Goal: Manage account settings

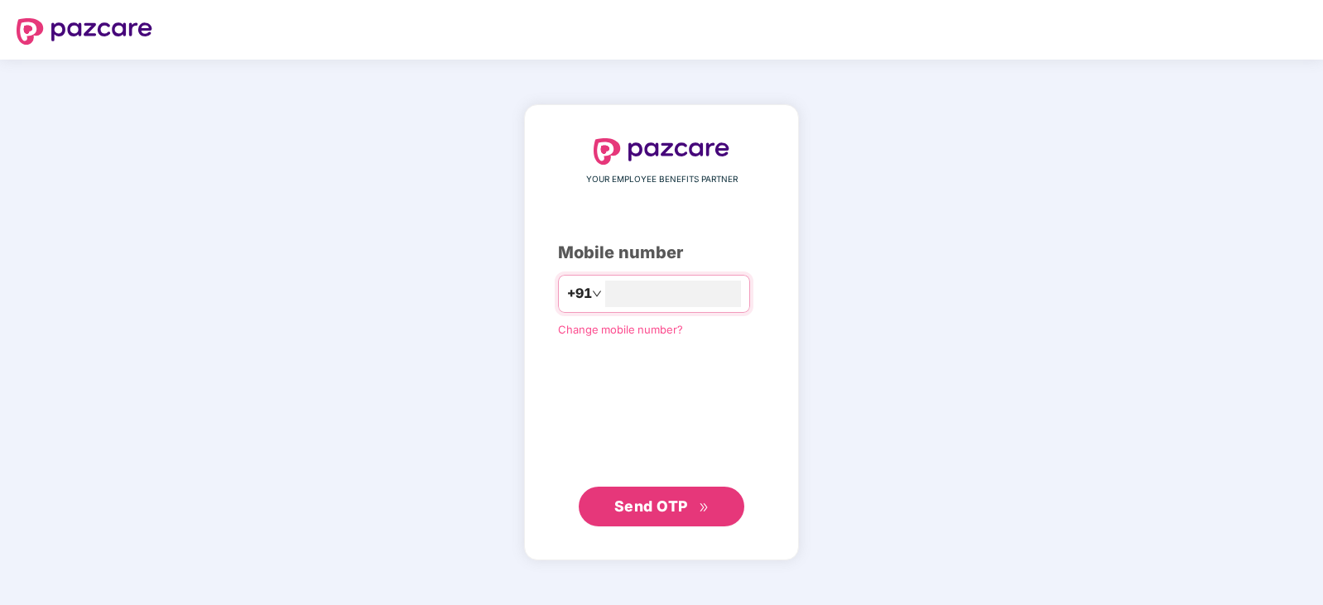
type input "**********"
click at [632, 513] on span "Send OTP" at bounding box center [651, 505] width 74 height 17
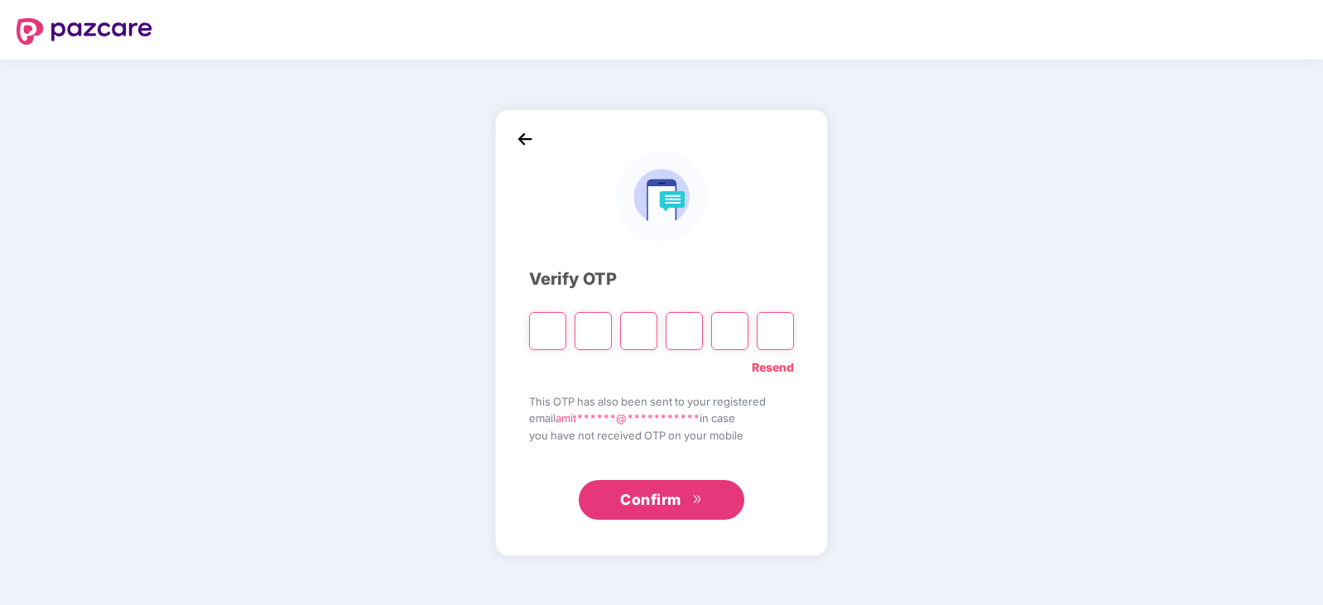
type input "*"
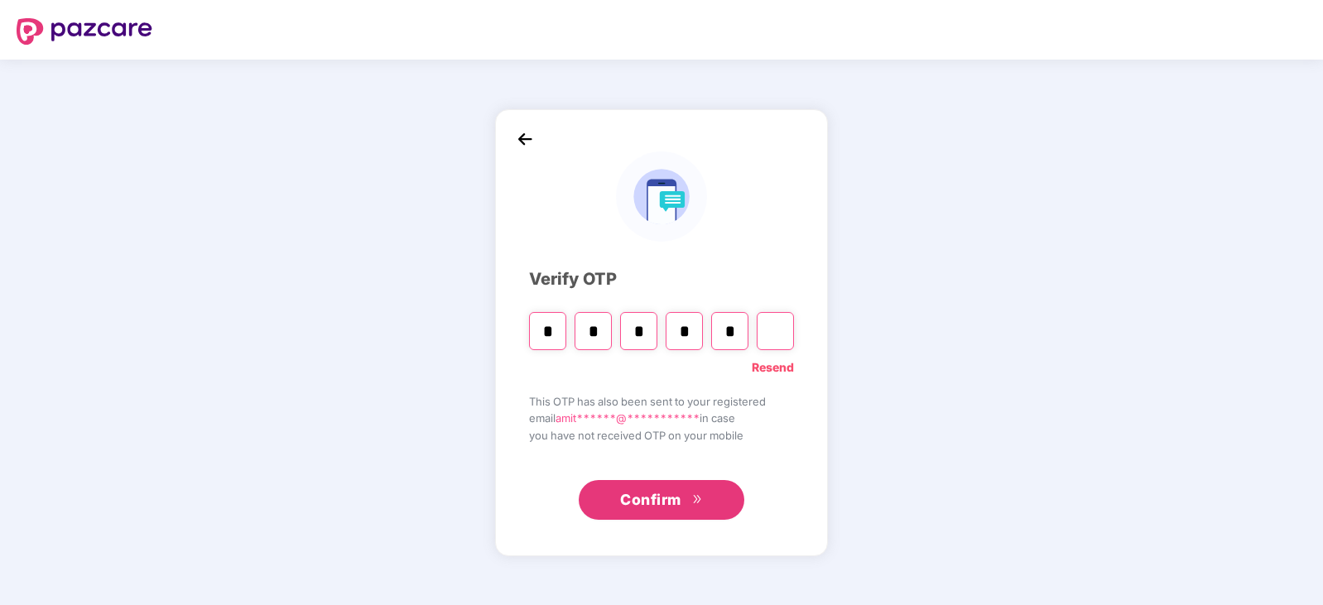
type input "*"
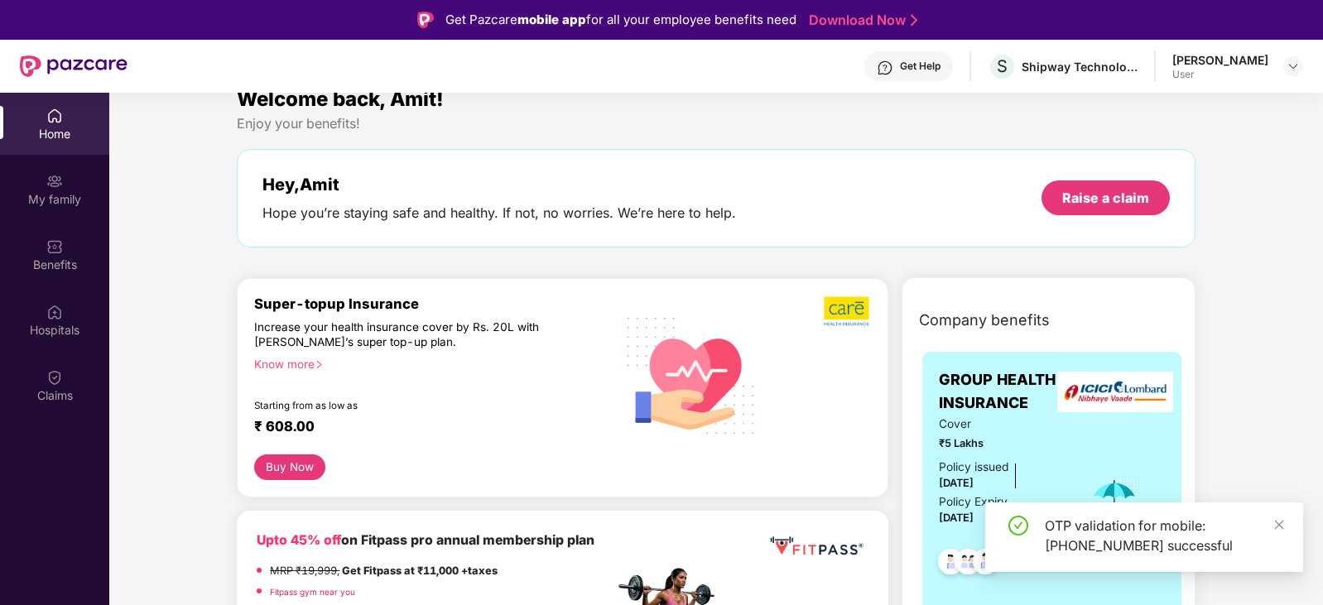
scroll to position [114, 0]
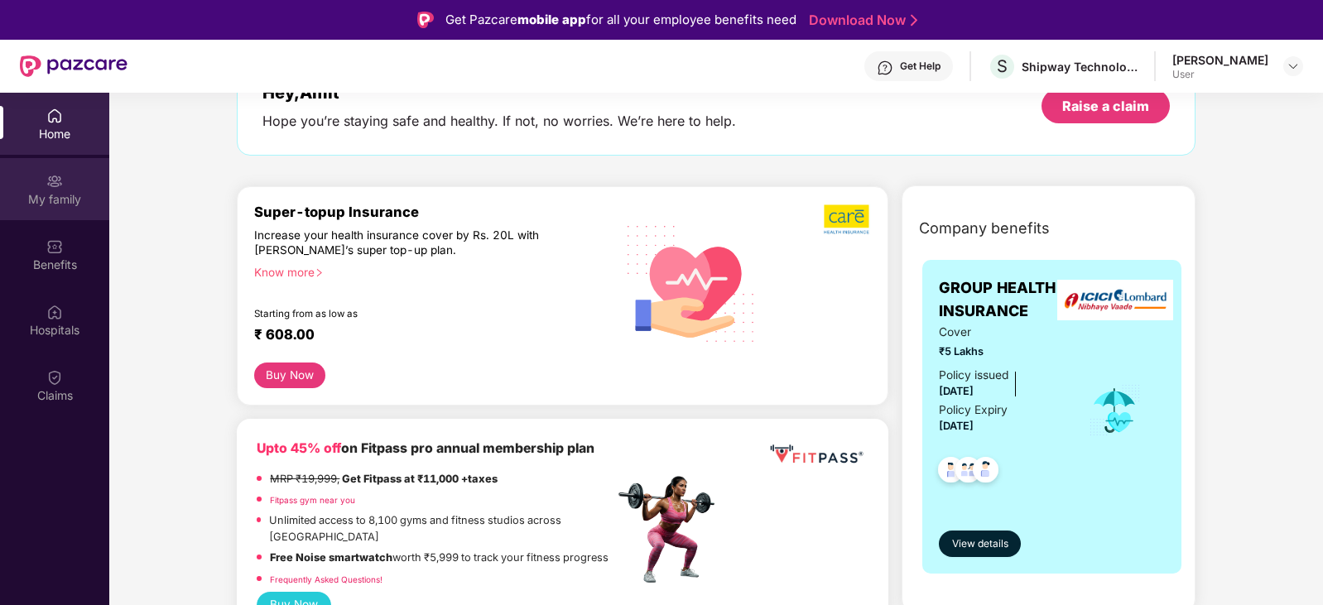
click at [66, 200] on div "My family" at bounding box center [54, 199] width 109 height 17
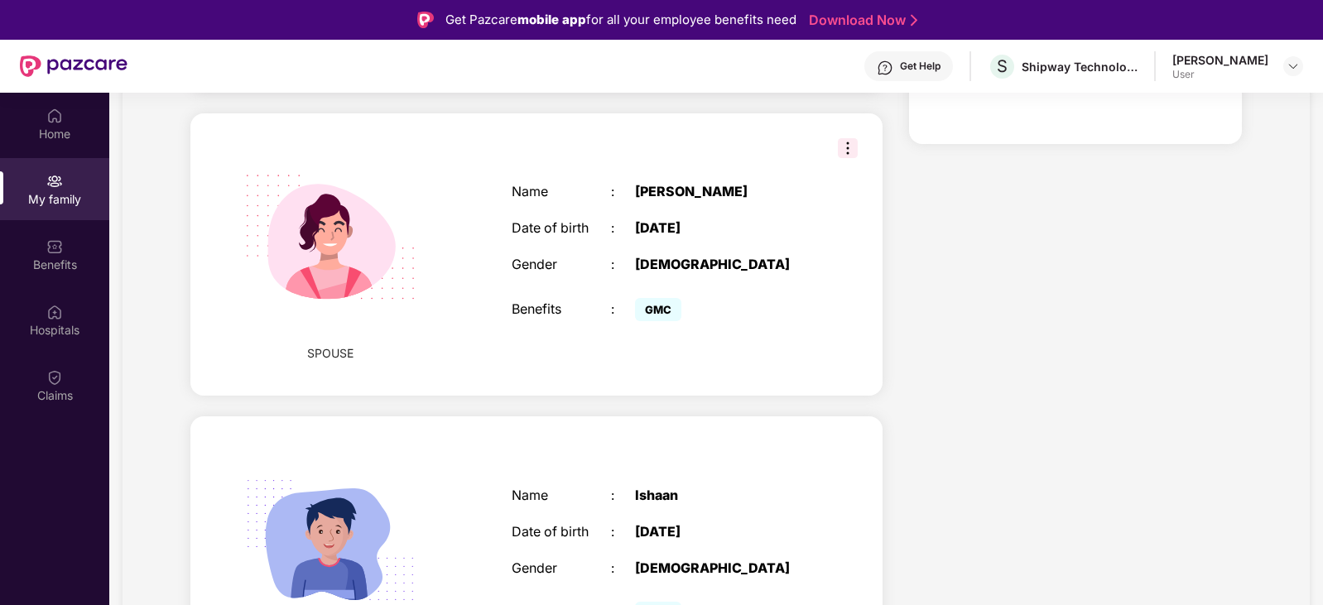
scroll to position [459, 0]
drag, startPoint x: 818, startPoint y: 299, endPoint x: 762, endPoint y: 202, distance: 111.6
click at [762, 201] on div "[PERSON_NAME]" at bounding box center [721, 193] width 173 height 16
click at [838, 160] on img at bounding box center [848, 150] width 20 height 20
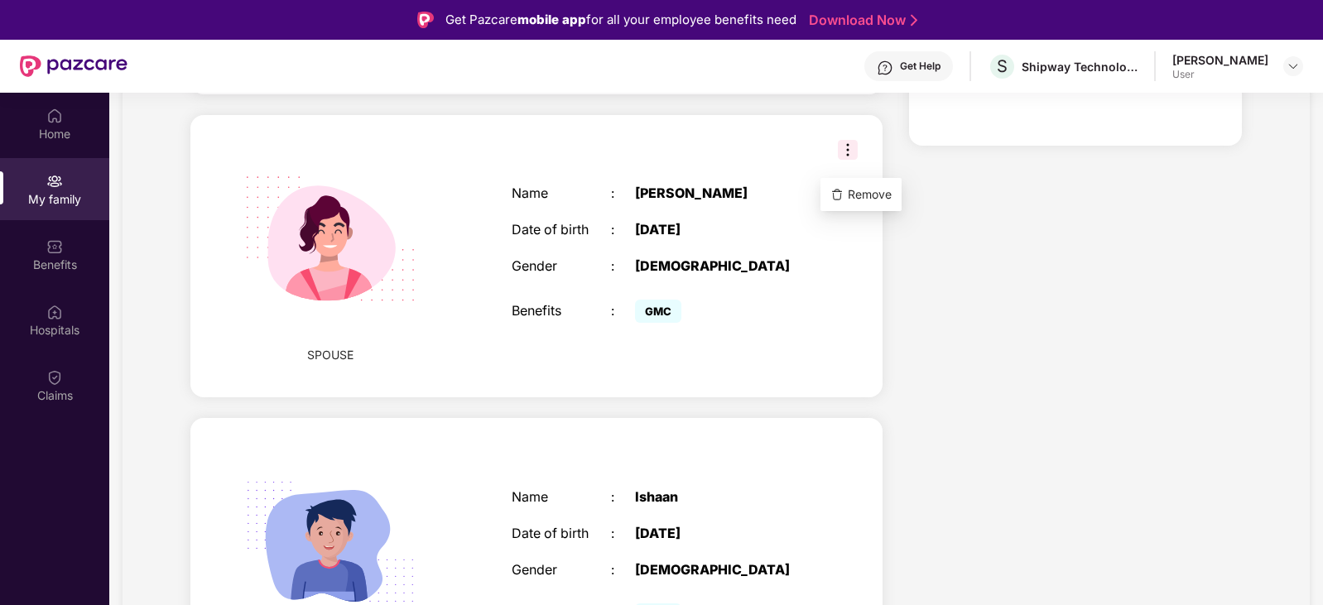
click at [657, 238] on div "[DATE]" at bounding box center [721, 230] width 173 height 16
click at [819, 312] on div "SPOUSE Name : [PERSON_NAME] Date of birth : [DEMOGRAPHIC_DATA] Gender : [DEMOGR…" at bounding box center [536, 256] width 692 height 283
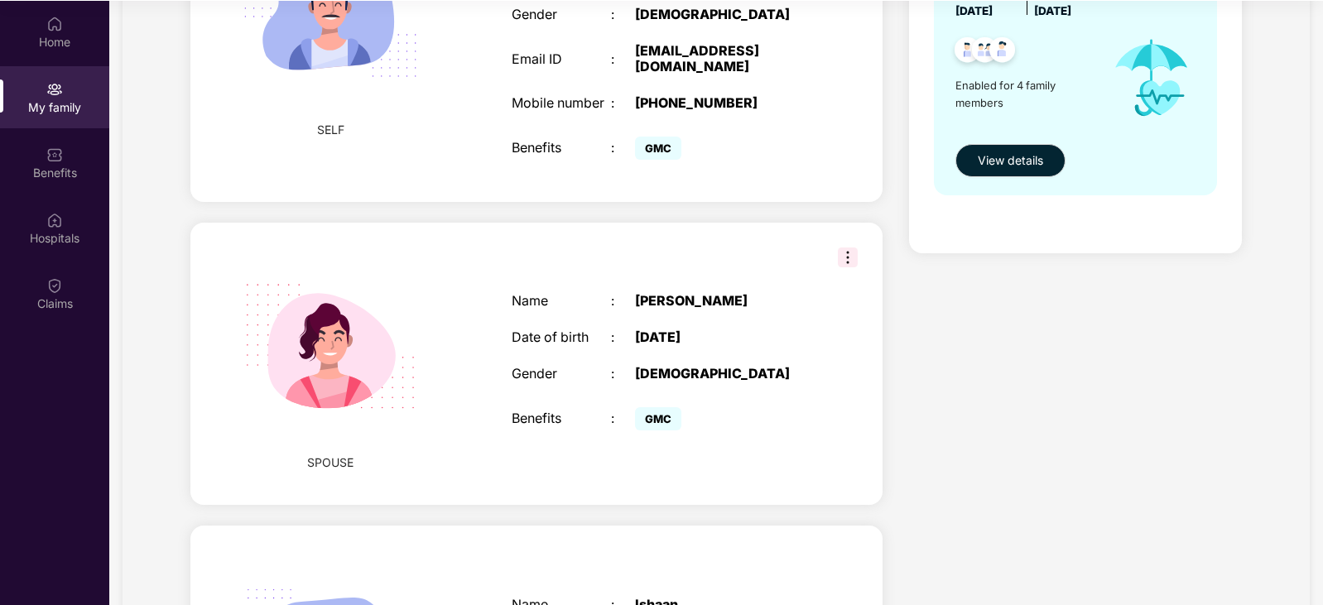
scroll to position [161, 0]
